Goal: Information Seeking & Learning: Learn about a topic

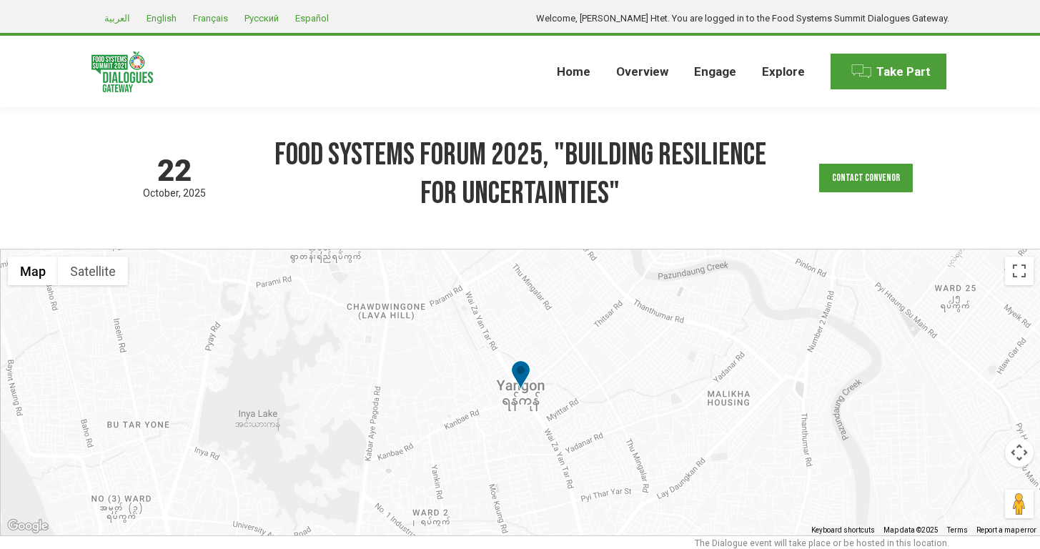
click at [271, 239] on div "[DATE] based on GMT timezone Food Systems Forum 2025, "Building Resilience for …" at bounding box center [520, 178] width 858 height 142
click at [361, 246] on div "[DATE] based on GMT timezone Food Systems Forum 2025, "Building Resilience for …" at bounding box center [520, 178] width 858 height 142
click at [432, 230] on div "[DATE] based on GMT timezone Food Systems Forum 2025, "Building Resilience for …" at bounding box center [520, 178] width 858 height 142
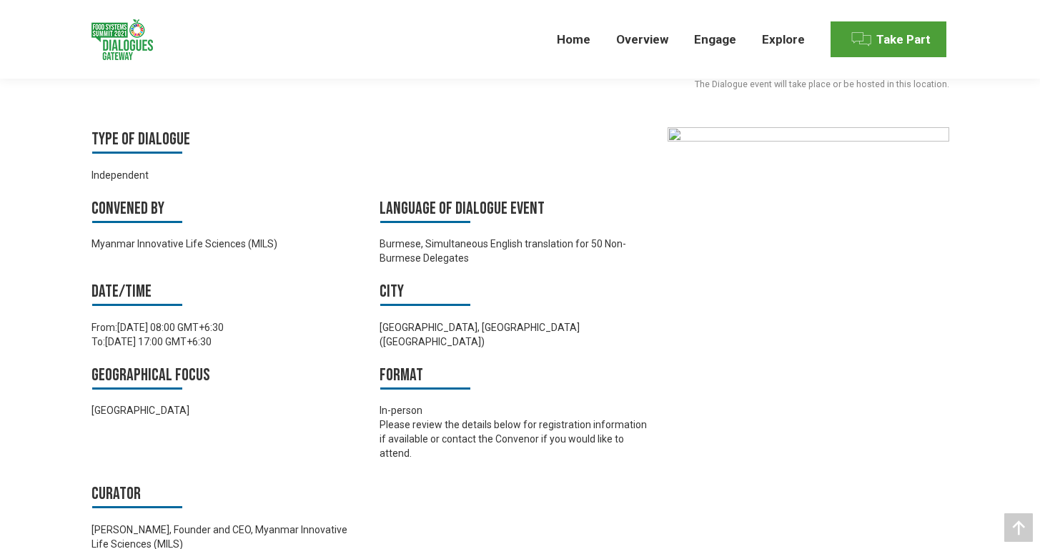
scroll to position [551, 0]
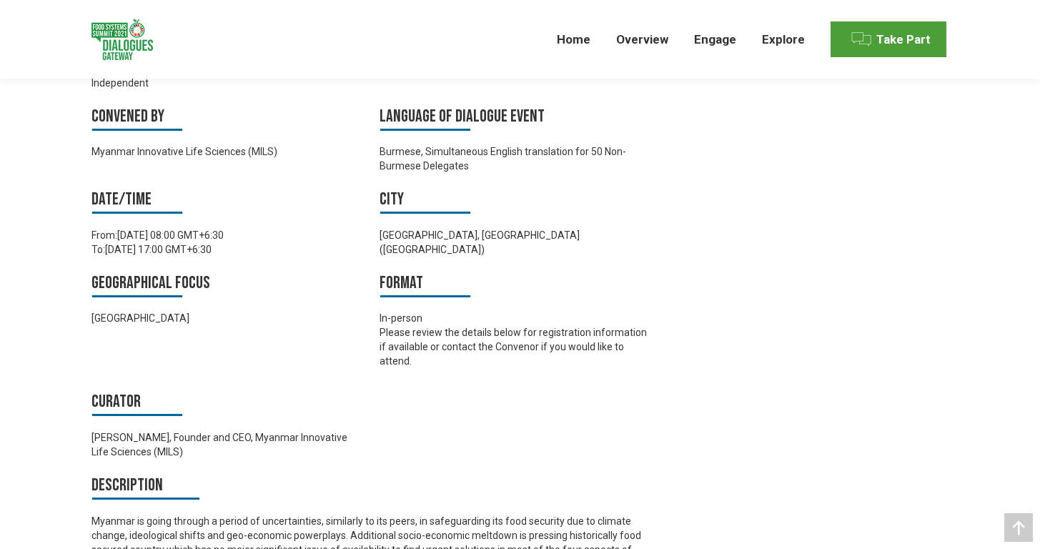
click at [14, 272] on div "[DATE] based on GMT timezone Food Systems Forum 2025, "Building Resilience for …" at bounding box center [520, 498] width 1040 height 1884
click at [22, 275] on div "[DATE] based on GMT timezone Food Systems Forum 2025, "Building Resilience for …" at bounding box center [520, 498] width 1040 height 1884
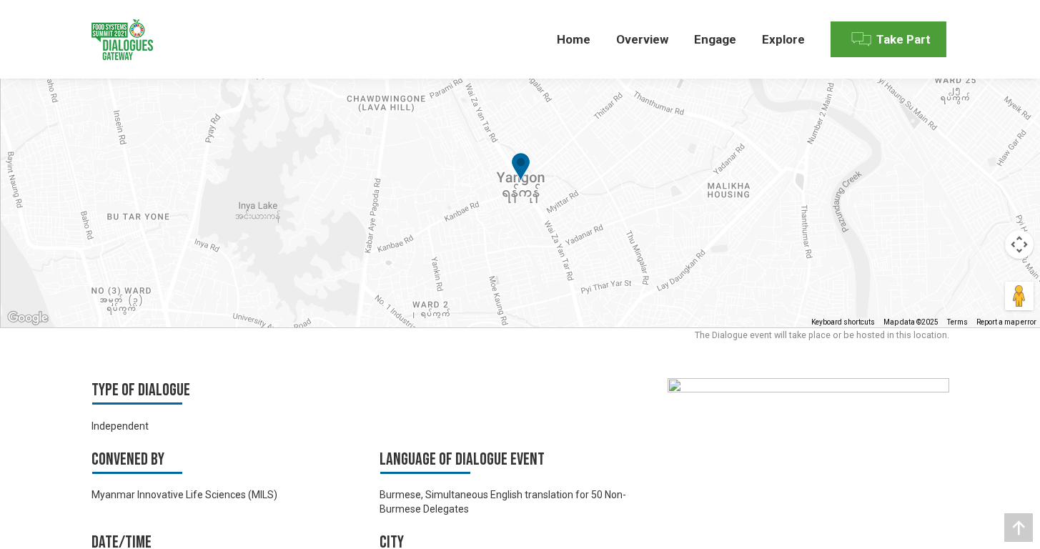
scroll to position [0, 0]
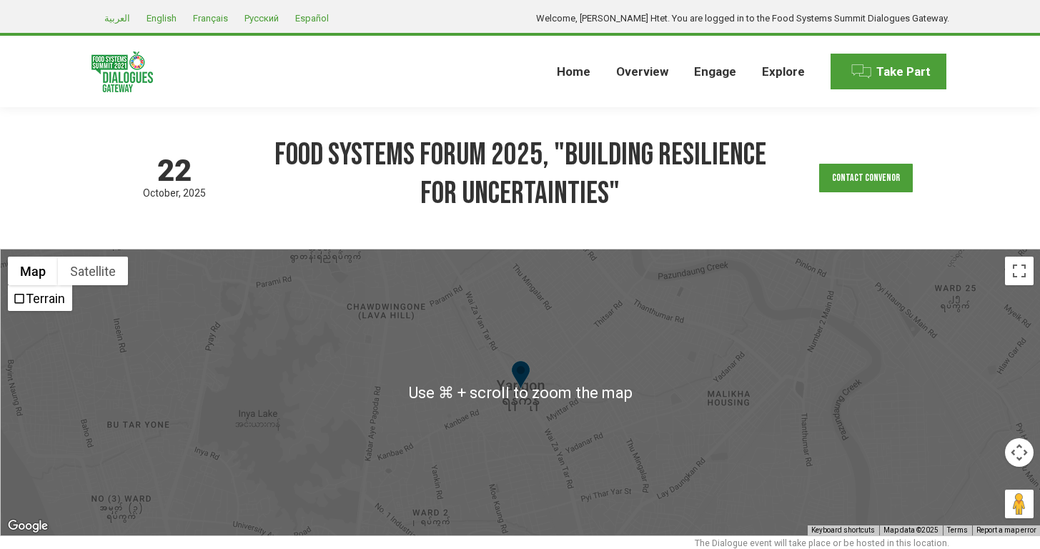
click at [257, 227] on div "[DATE] based on GMT timezone Food Systems Forum 2025, "Building Resilience for …" at bounding box center [520, 178] width 858 height 142
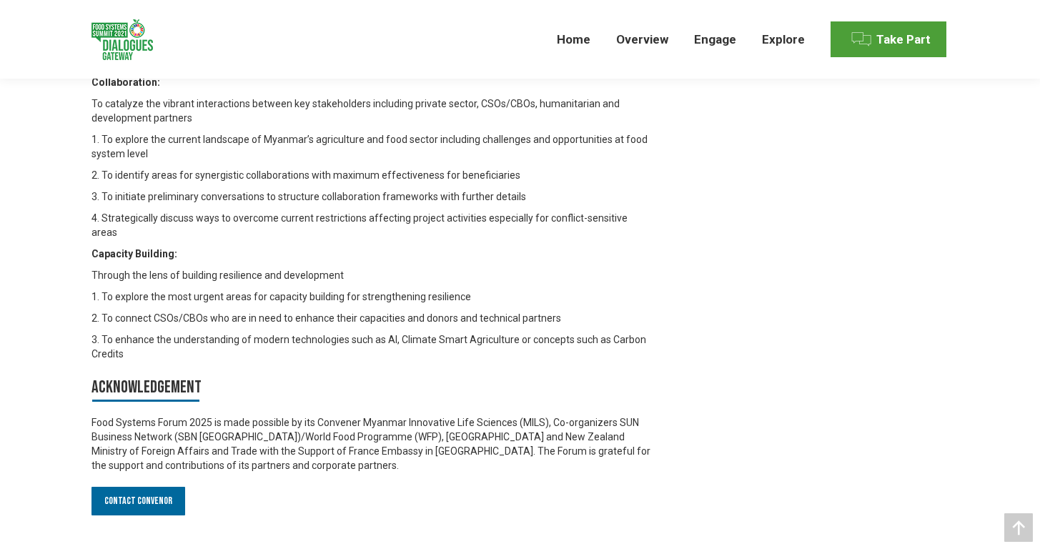
scroll to position [1444, 0]
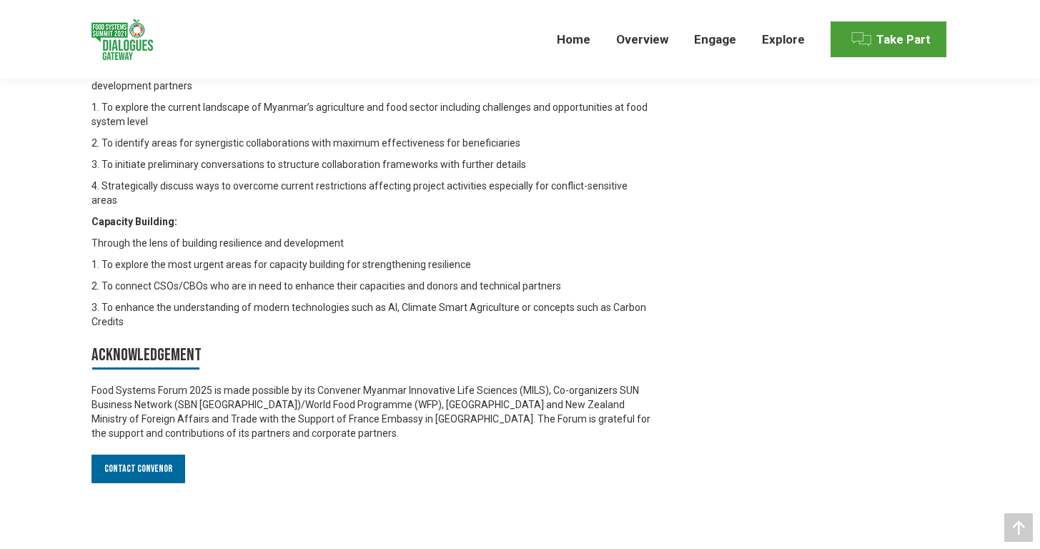
scroll to position [1427, 0]
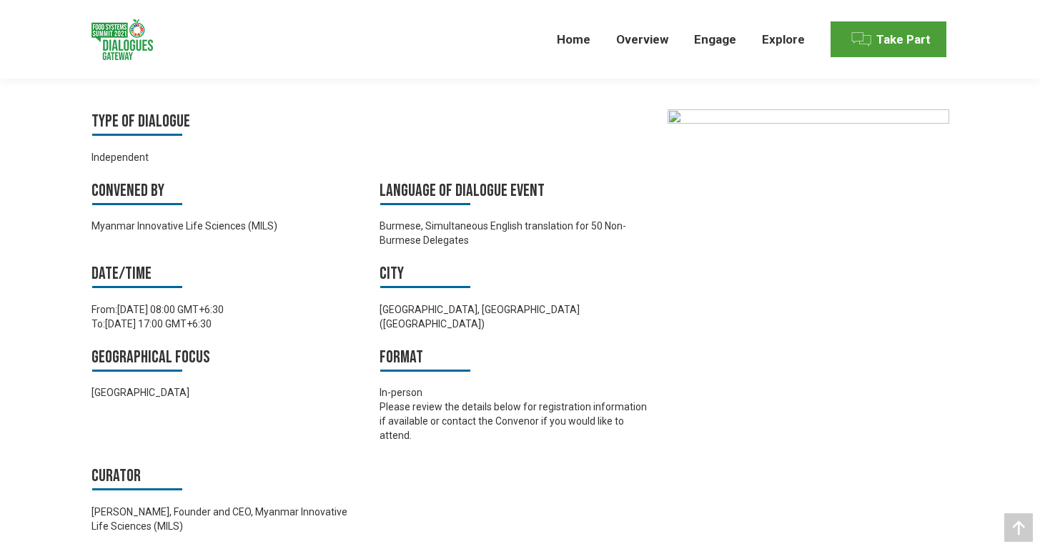
scroll to position [454, 0]
